Goal: Entertainment & Leisure: Browse casually

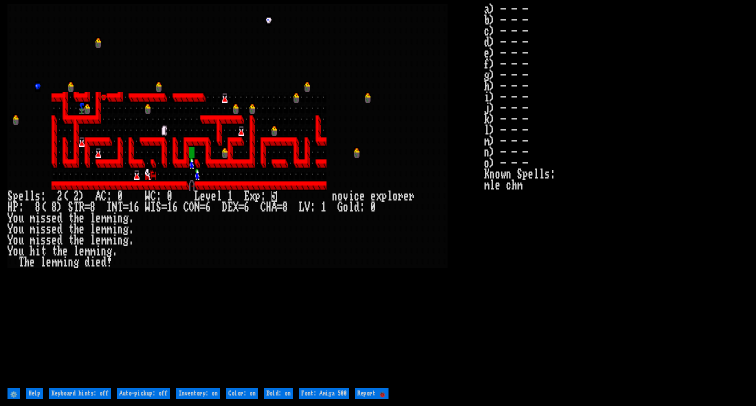
click at [401, 243] on div at bounding box center [400, 240] width 5 height 11
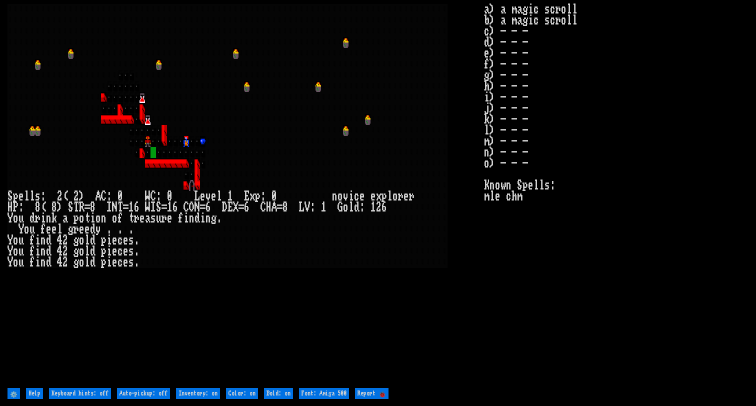
click at [467, 289] on larn at bounding box center [245, 194] width 476 height 381
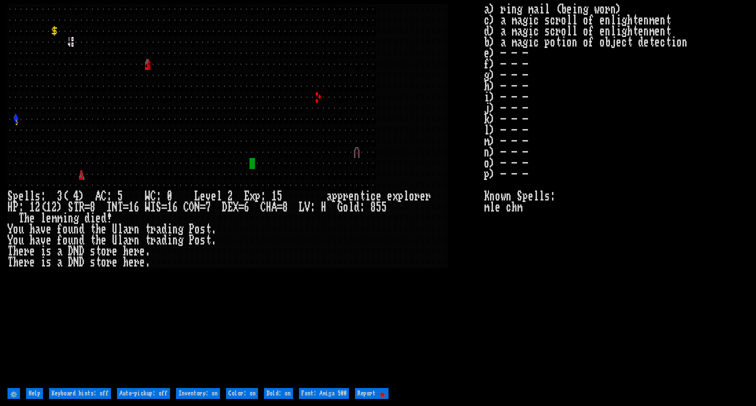
click at [357, 368] on larn at bounding box center [245, 194] width 476 height 381
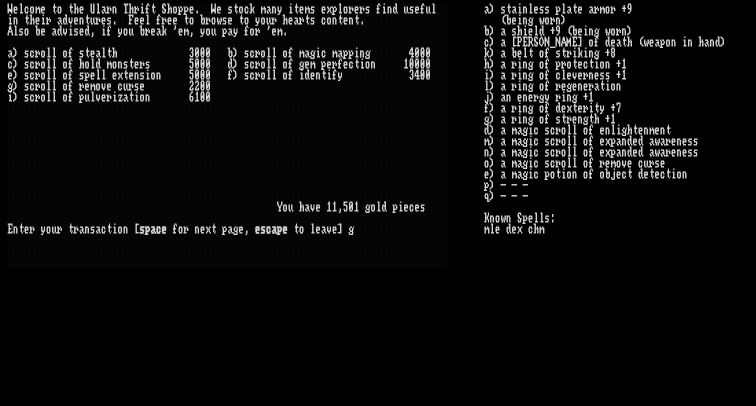
scroll to position [0, 0]
click at [478, 316] on larn "W e l c o m e t o t h e U l a r n T h r i f t S h o p p e . W e s t o c k m a n…" at bounding box center [245, 194] width 476 height 381
